Goal: Find contact information: Find contact information

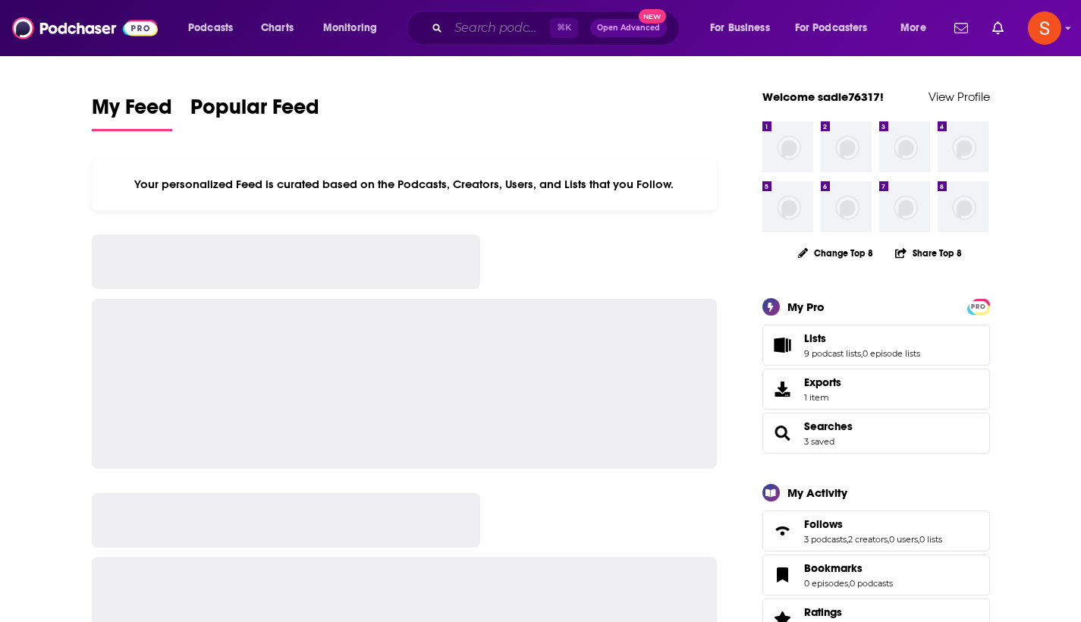
click at [486, 33] on input "Search podcasts, credits, & more..." at bounding box center [499, 28] width 102 height 24
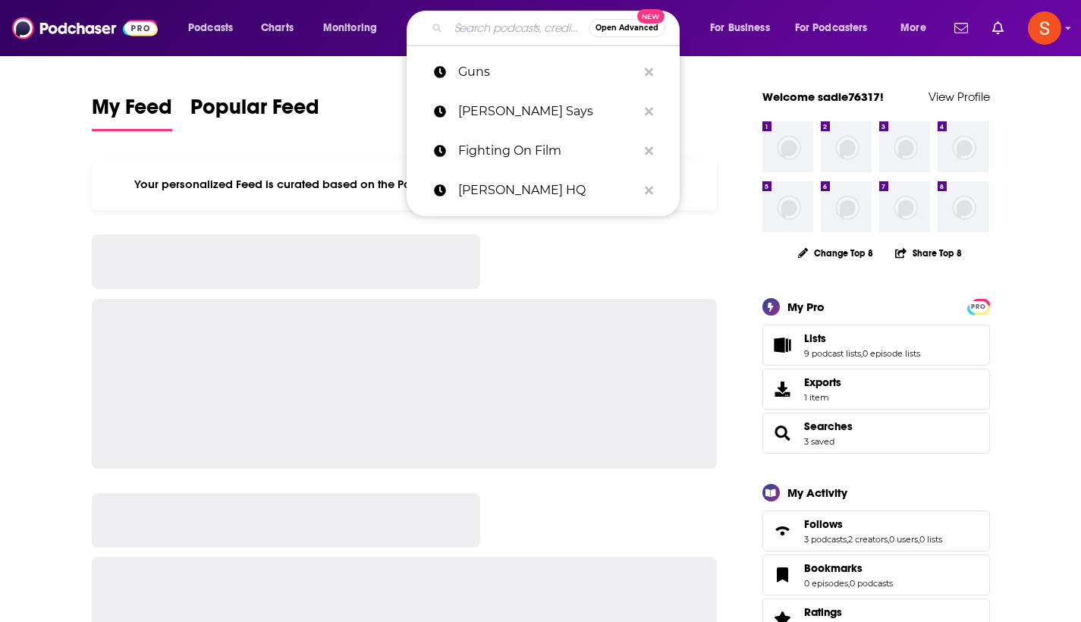
paste input "What is Music?"
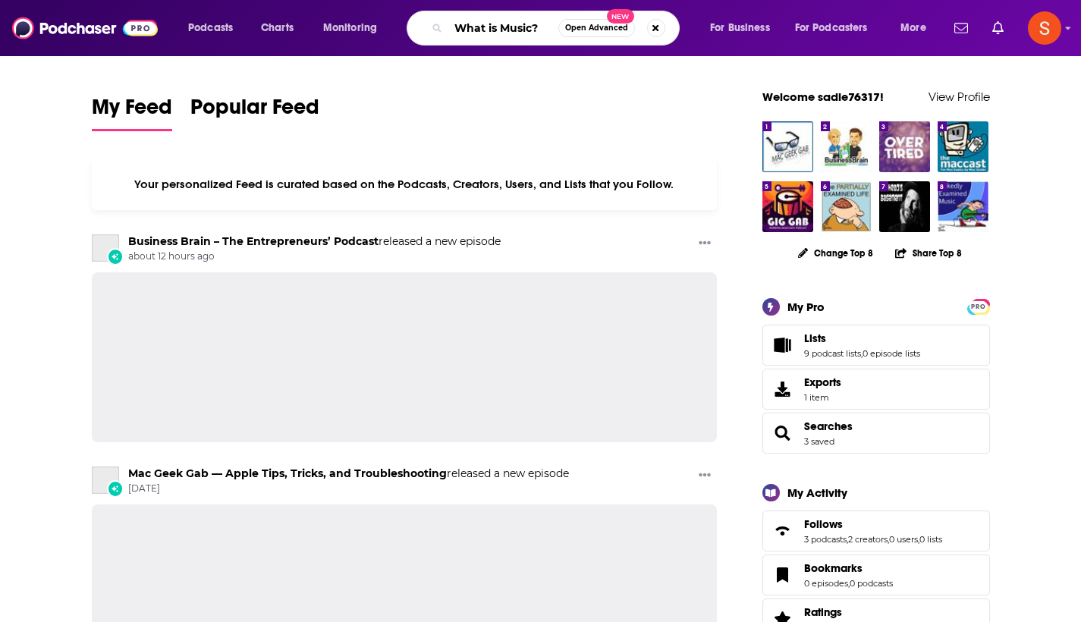
type input "What is Music?"
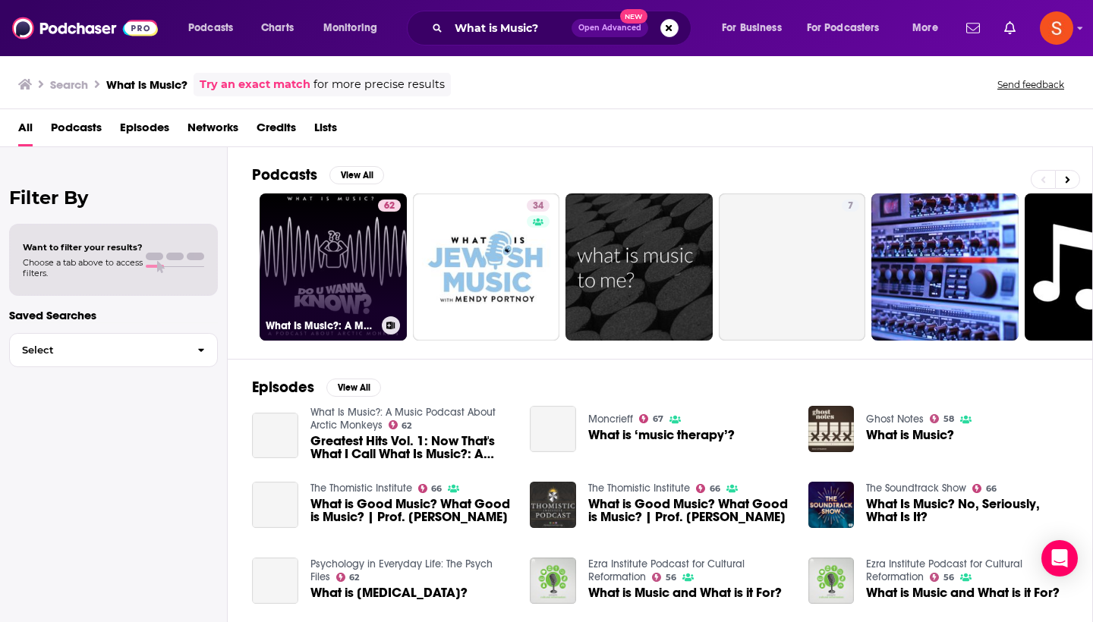
click at [339, 241] on link "62 What Is Music?: A Music Podcast About Arctic Monkeys" at bounding box center [332, 266] width 147 height 147
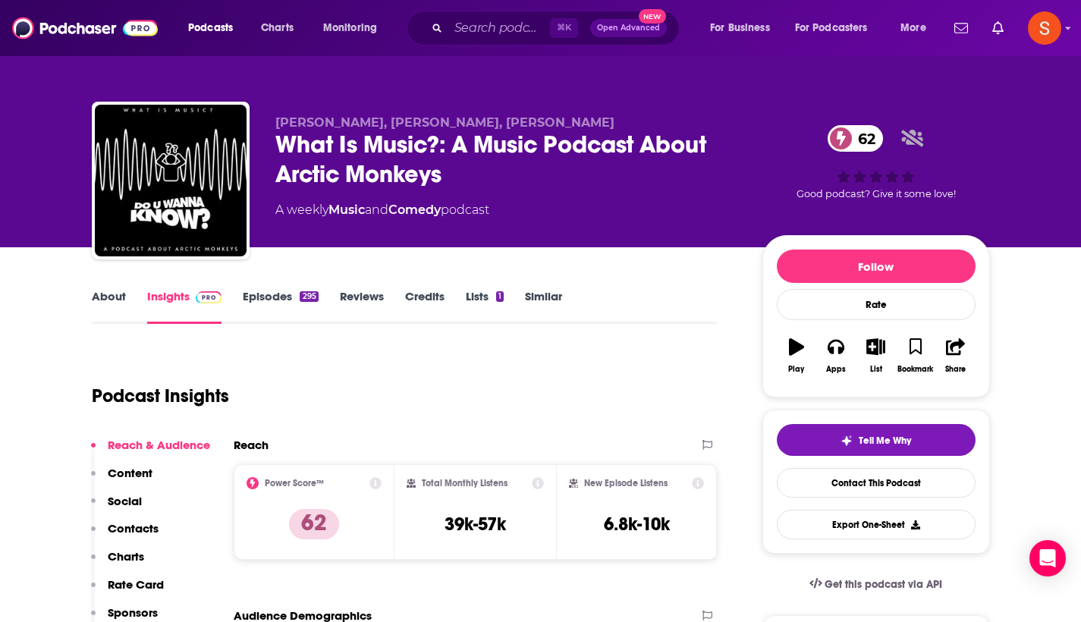
click at [134, 530] on p "Contacts" at bounding box center [133, 528] width 51 height 14
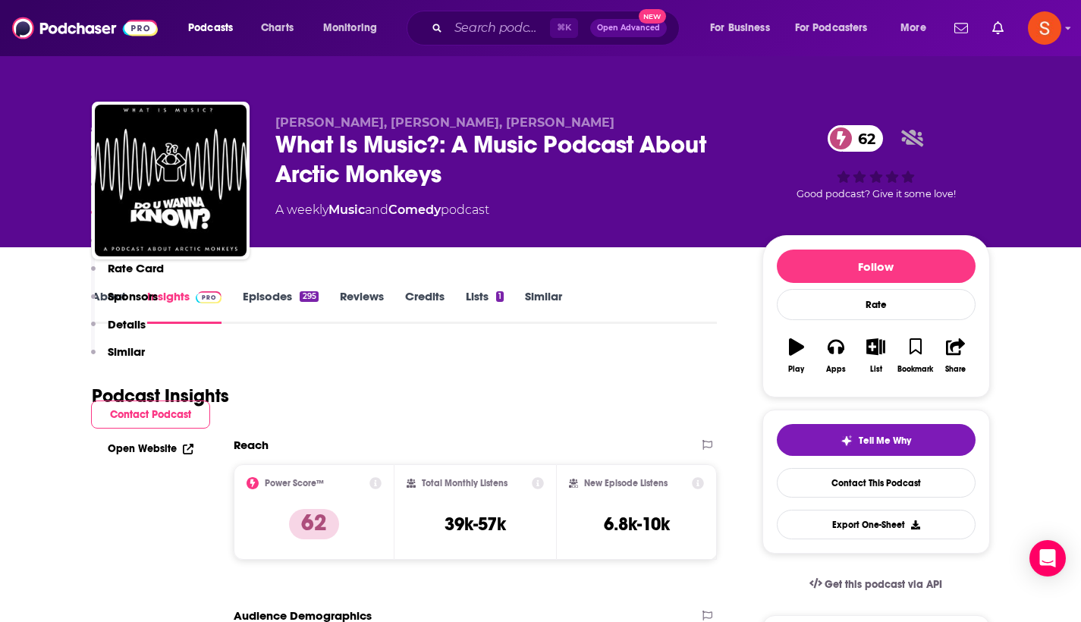
scroll to position [1233, 0]
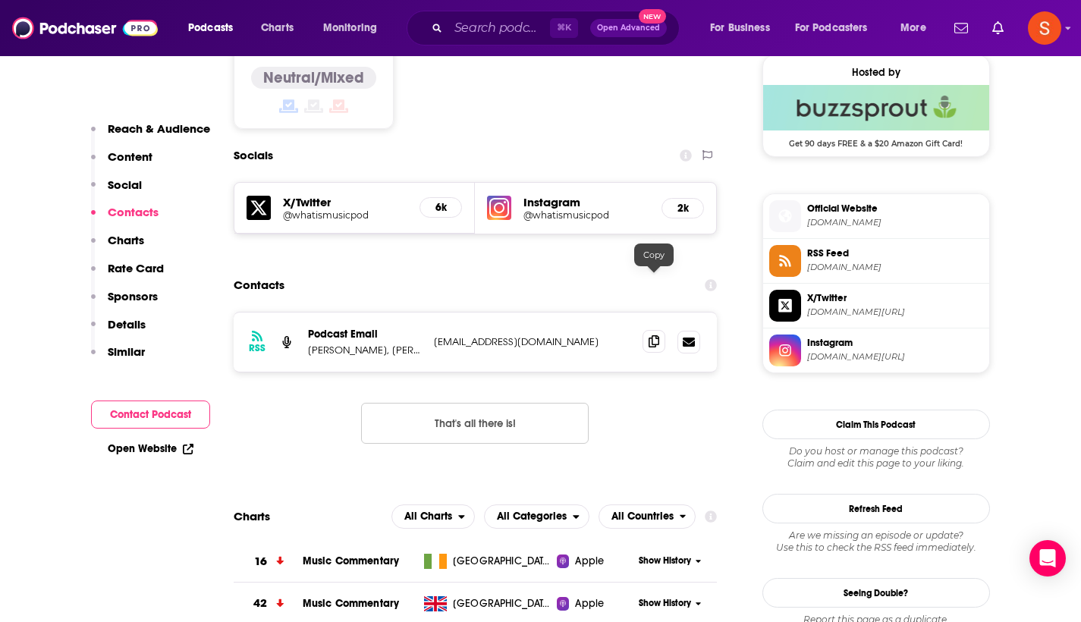
click at [656, 330] on span at bounding box center [654, 341] width 23 height 23
click at [519, 17] on input "Search podcasts, credits, & more..." at bounding box center [499, 28] width 102 height 24
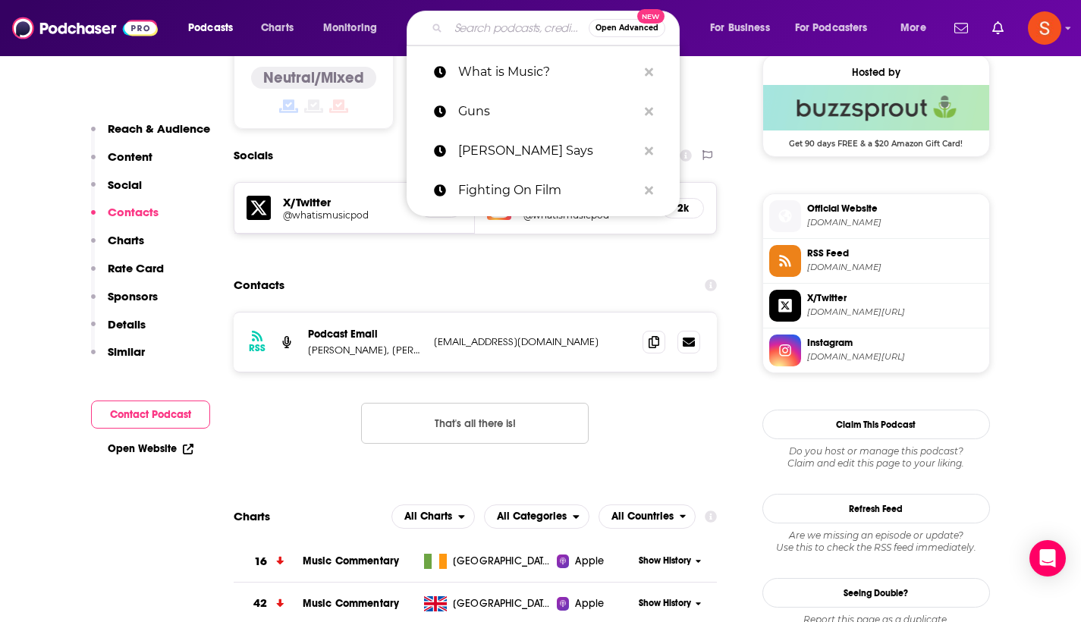
paste input "The Lonely Office"
type input "The Lonely Office"
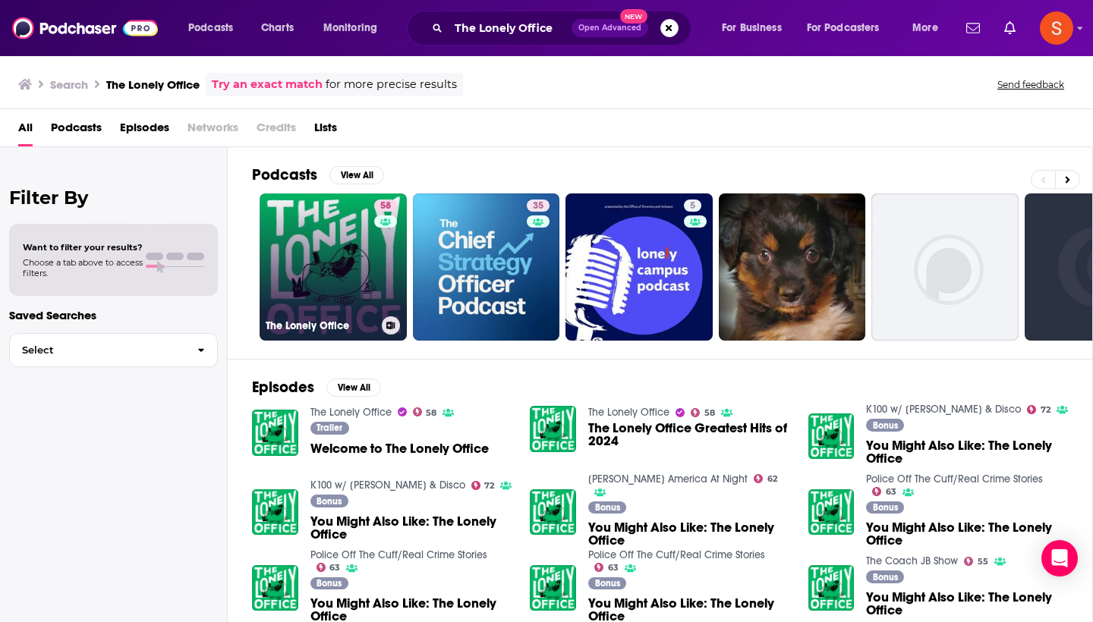
click at [381, 261] on div "58" at bounding box center [387, 258] width 27 height 117
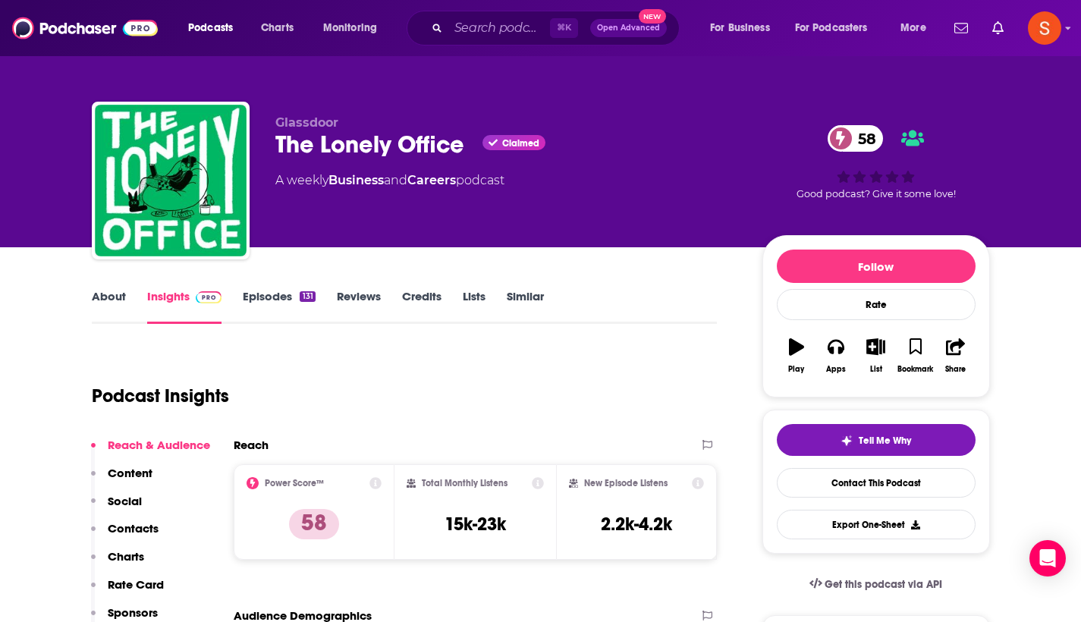
click at [138, 526] on p "Contacts" at bounding box center [133, 528] width 51 height 14
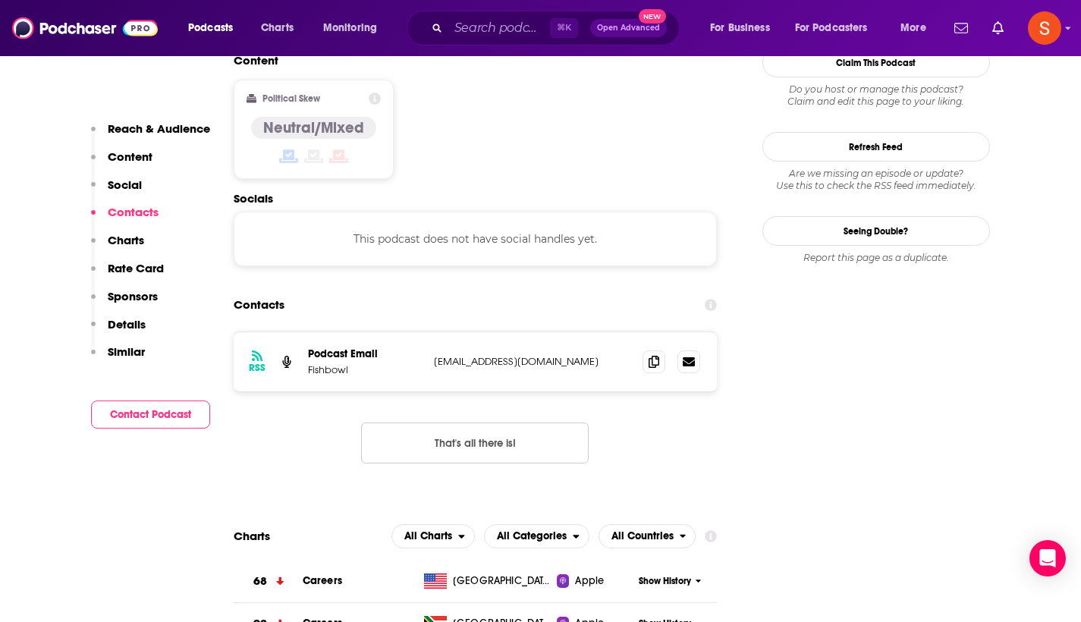
scroll to position [1203, 0]
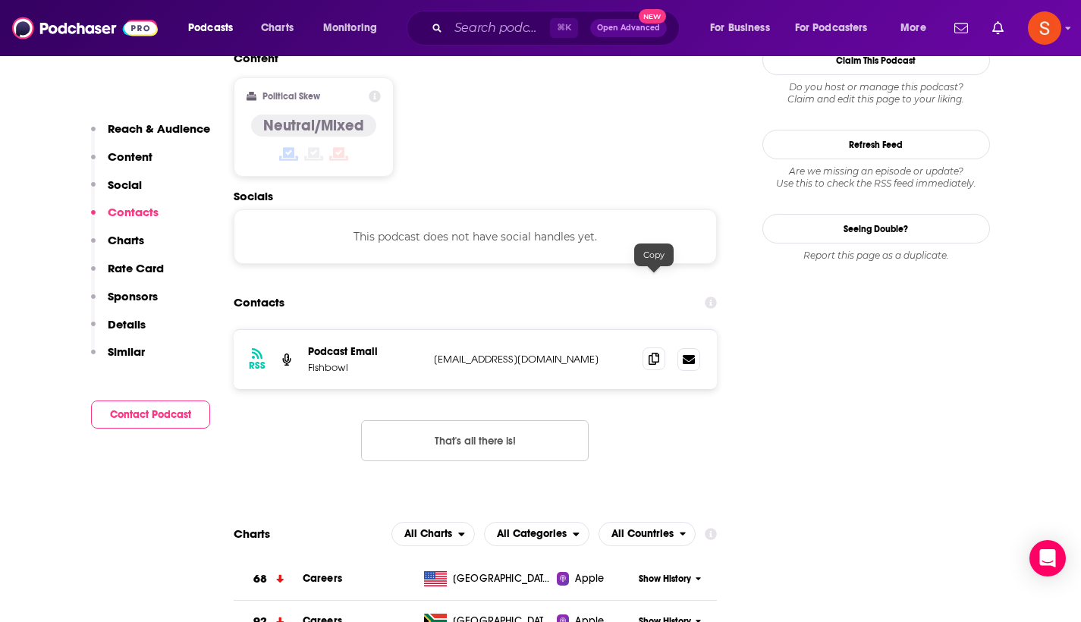
click at [652, 353] on icon at bounding box center [654, 359] width 11 height 12
click at [497, 23] on input "Search podcasts, credits, & more..." at bounding box center [499, 28] width 102 height 24
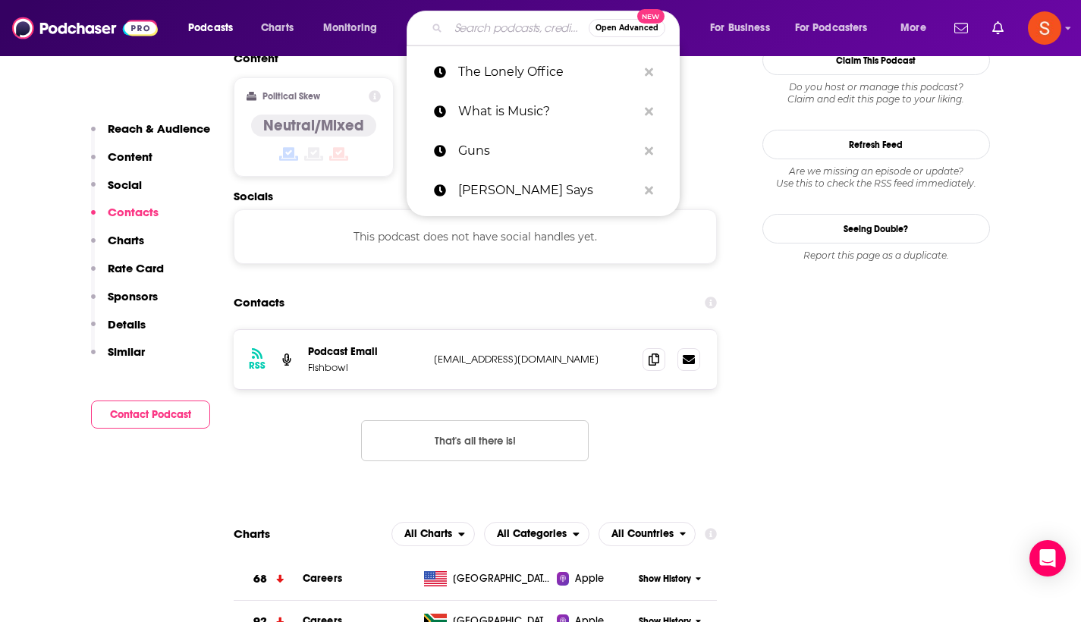
paste input "Firearm Trainers Podcast"
type input "Firearm Trainers Podcast"
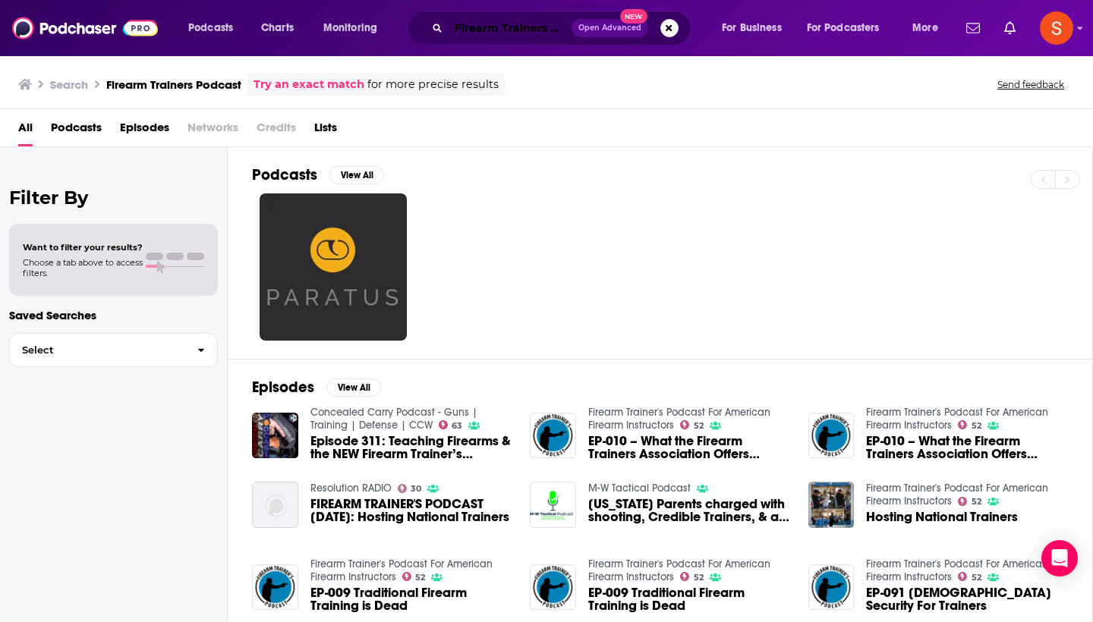
click at [506, 32] on input "Firearm Trainers Podcast" at bounding box center [509, 28] width 123 height 24
click at [338, 84] on link "Try an exact match" at bounding box center [308, 84] width 111 height 17
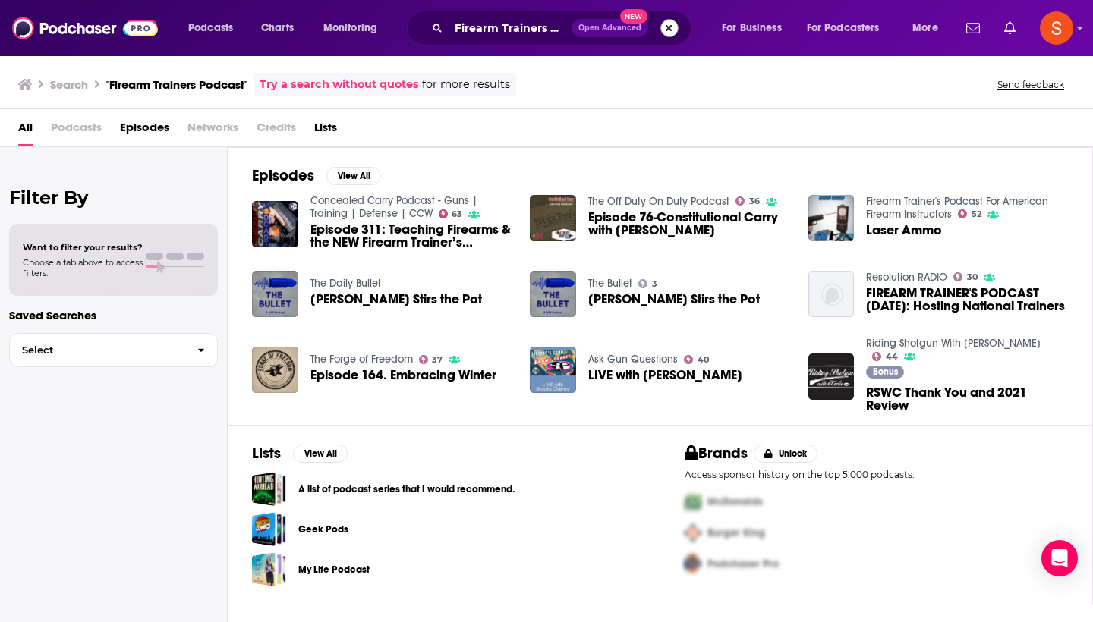
click at [667, 31] on button "Search podcasts, credits, & more..." at bounding box center [669, 28] width 18 height 18
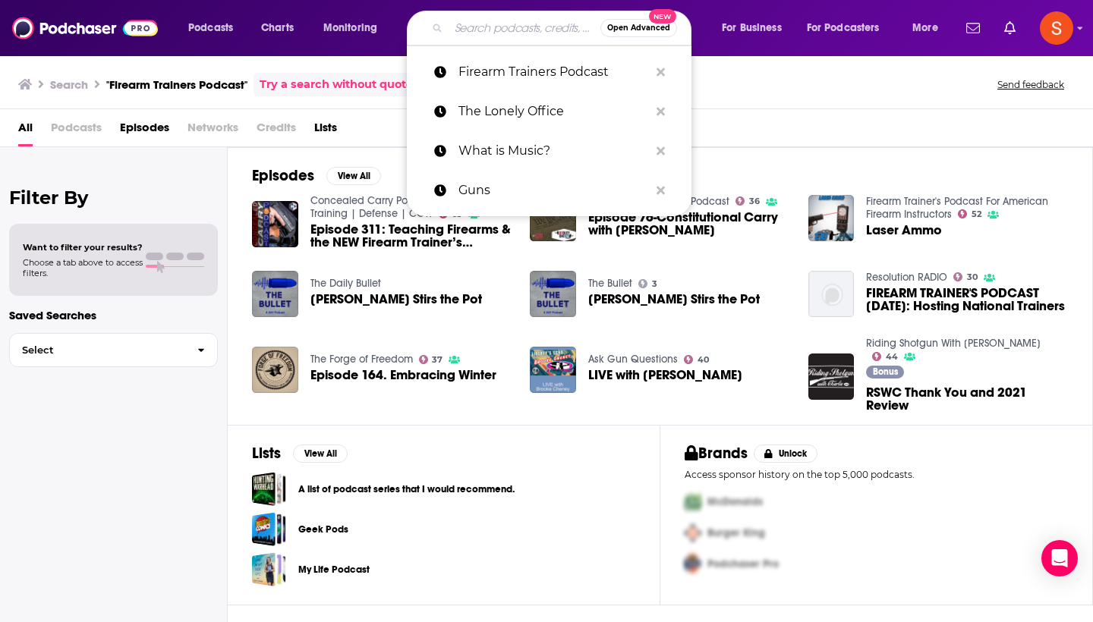
paste input "PilotPhotog Podcast"
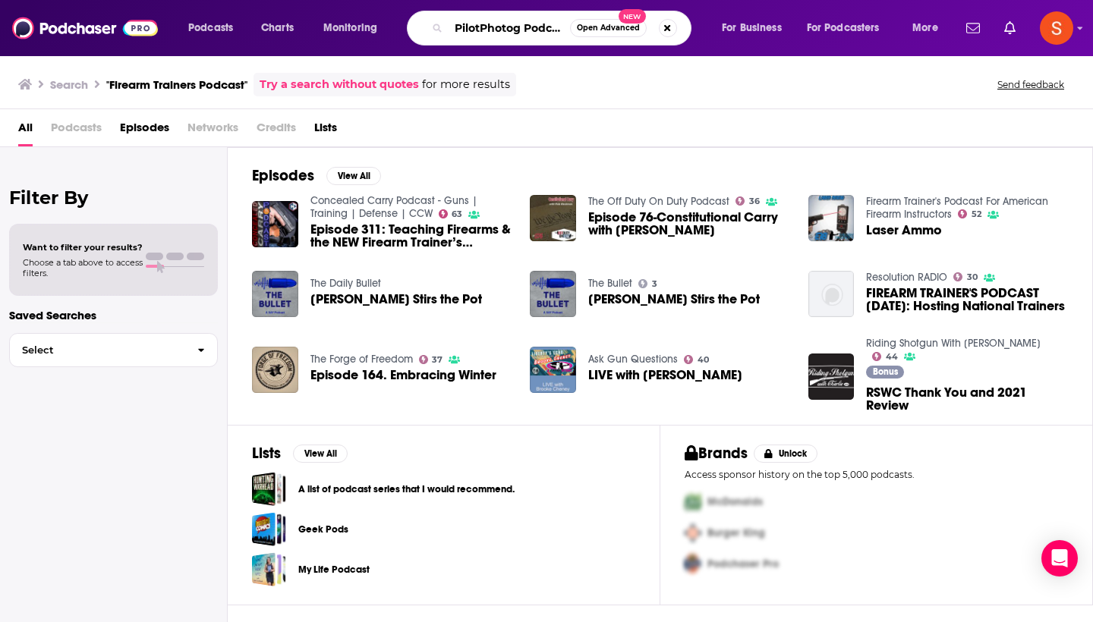
type input "PilotPhotog Podcast"
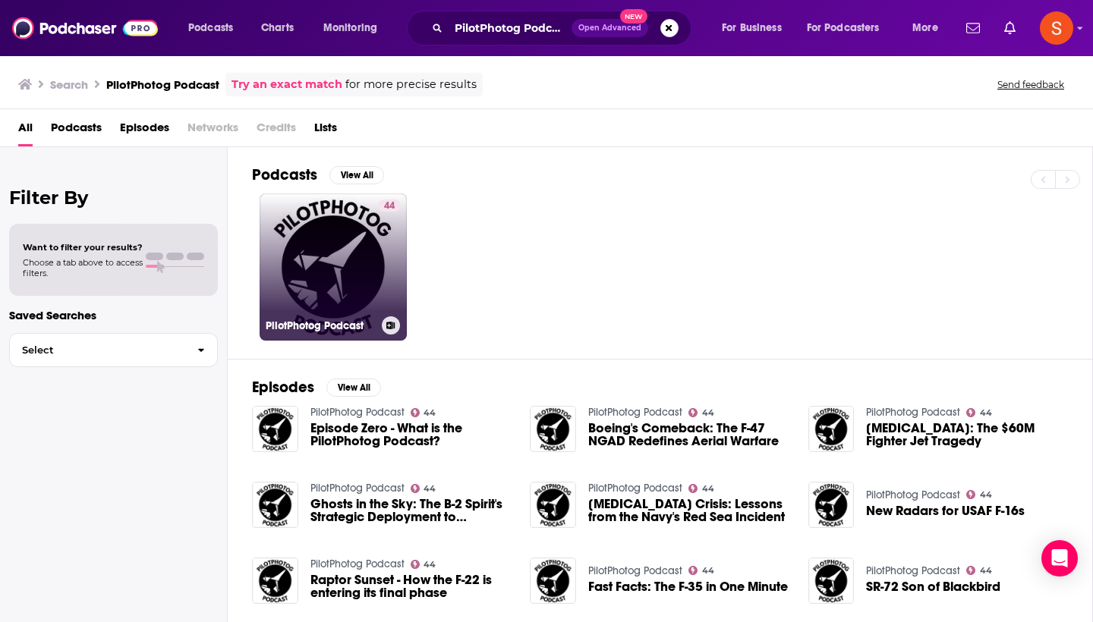
click at [366, 217] on link "44 PilotPhotog Podcast" at bounding box center [332, 266] width 147 height 147
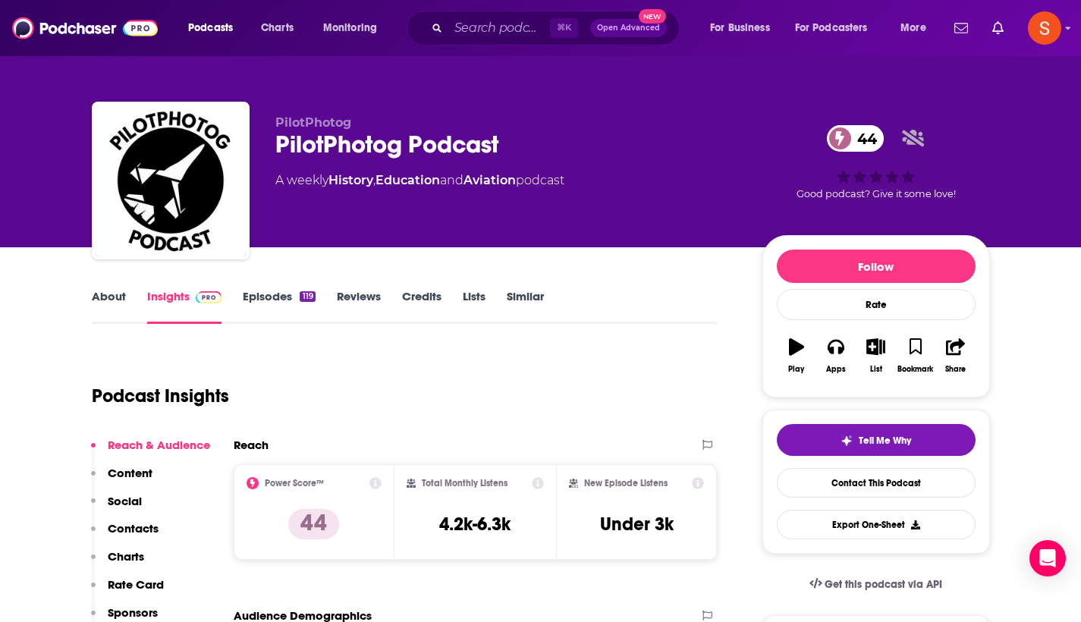
click at [151, 526] on p "Contacts" at bounding box center [133, 528] width 51 height 14
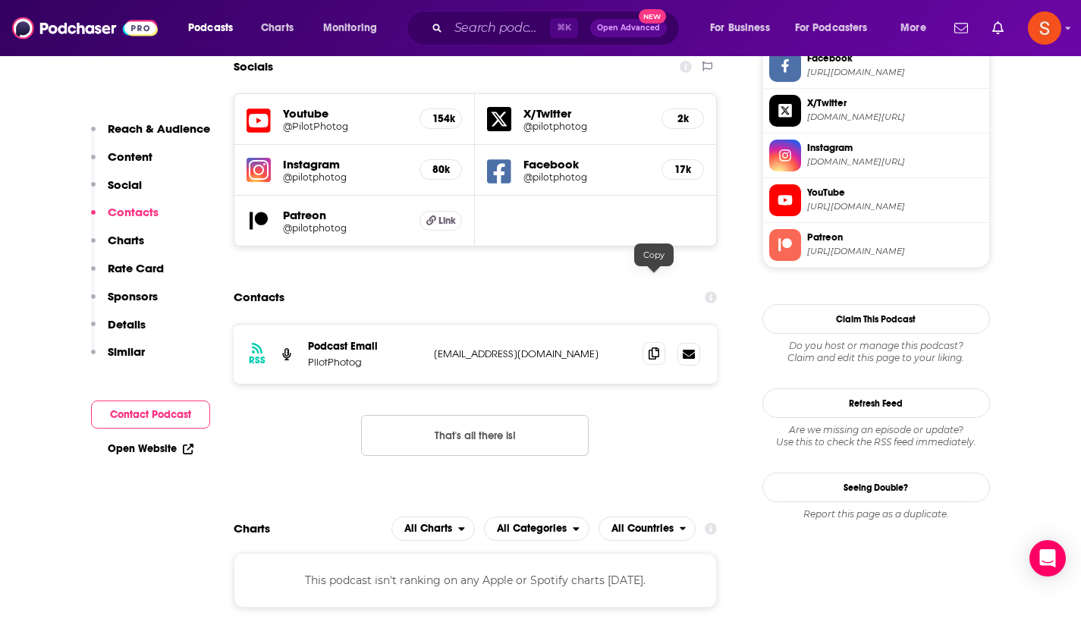
click at [652, 347] on icon at bounding box center [654, 353] width 11 height 12
